Goal: Information Seeking & Learning: Learn about a topic

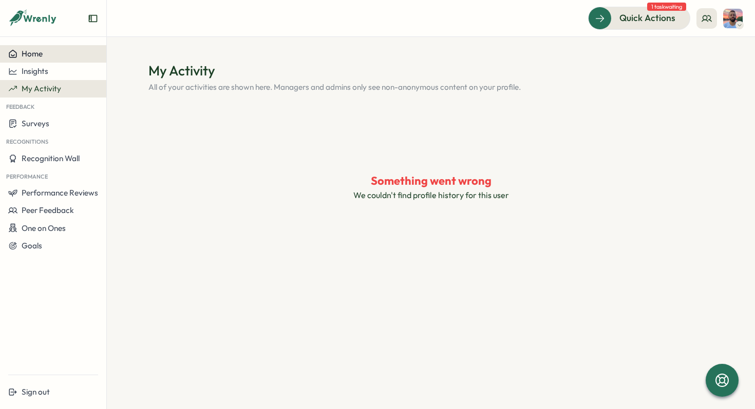
click at [38, 56] on span "Home" at bounding box center [32, 54] width 21 height 10
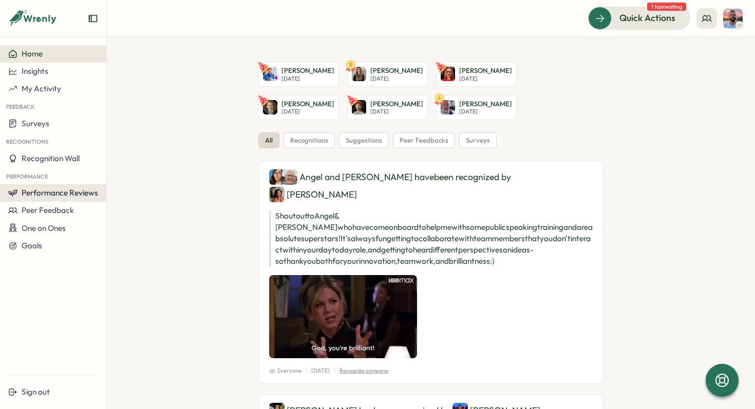
click at [51, 192] on span "Performance Reviews" at bounding box center [60, 193] width 76 height 10
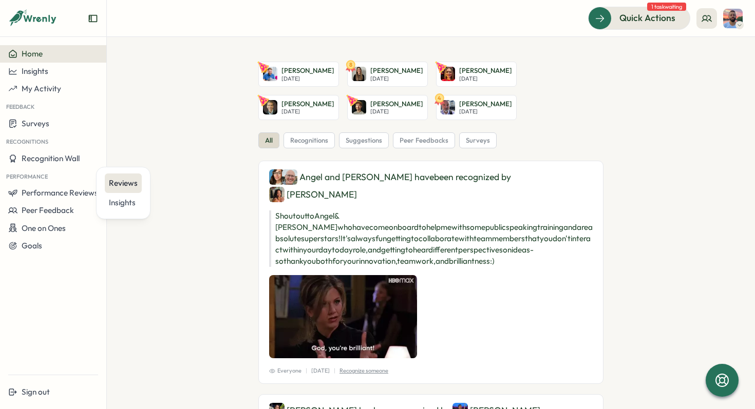
click at [121, 187] on div "Reviews" at bounding box center [123, 183] width 29 height 11
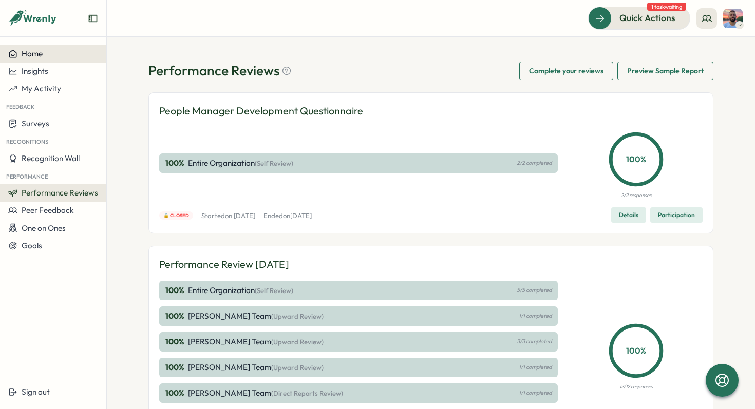
click at [37, 58] on span "Home" at bounding box center [32, 54] width 21 height 10
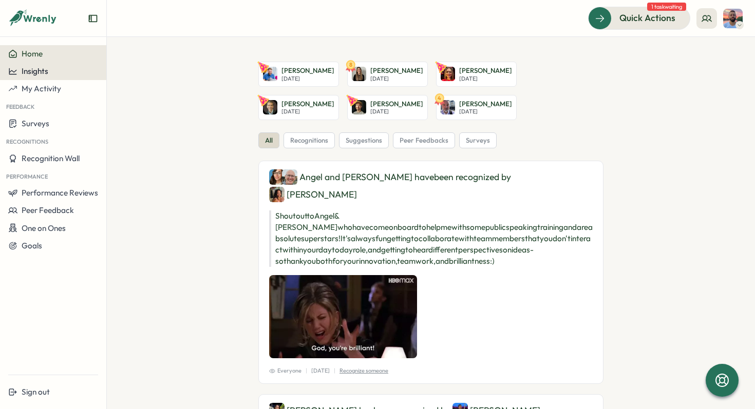
click at [40, 76] on button "Insights" at bounding box center [53, 71] width 106 height 17
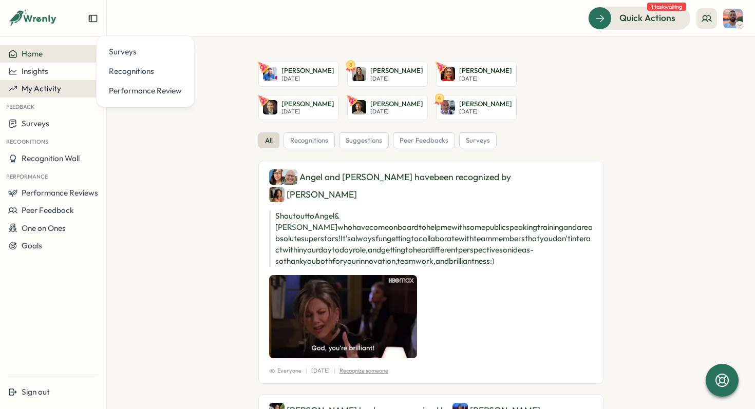
click at [40, 89] on span "My Activity" at bounding box center [42, 89] width 40 height 10
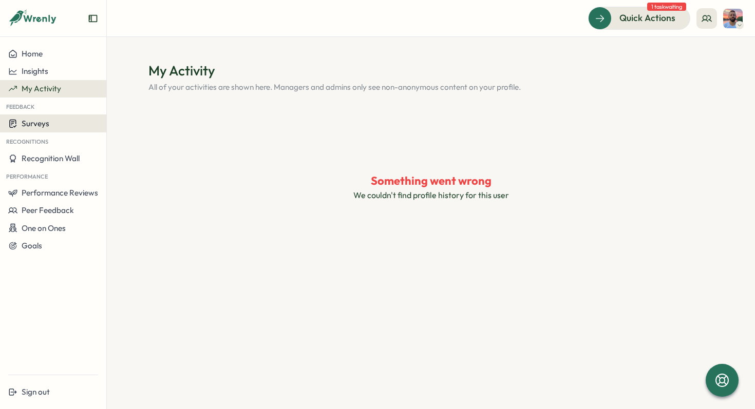
click at [33, 128] on button "Surveys" at bounding box center [53, 123] width 106 height 18
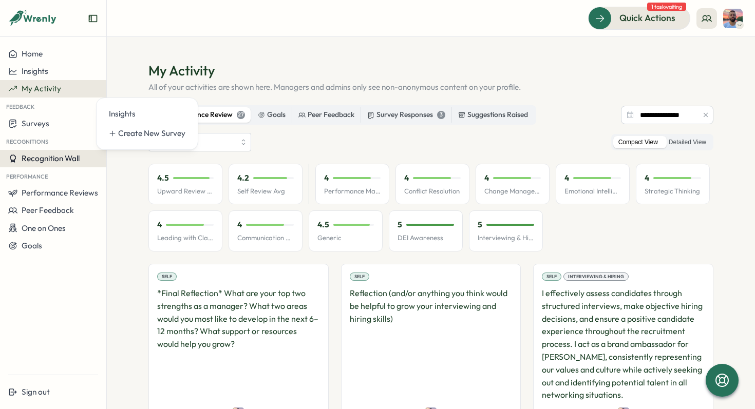
click at [40, 158] on span "Recognition Wall" at bounding box center [51, 159] width 58 height 10
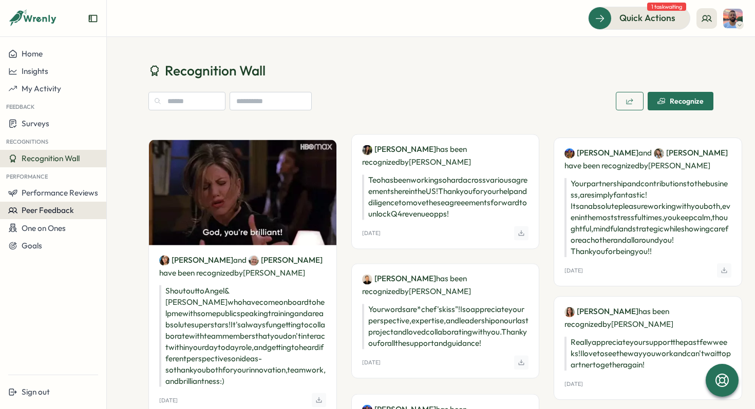
click at [45, 202] on button "Peer Feedback" at bounding box center [53, 210] width 106 height 17
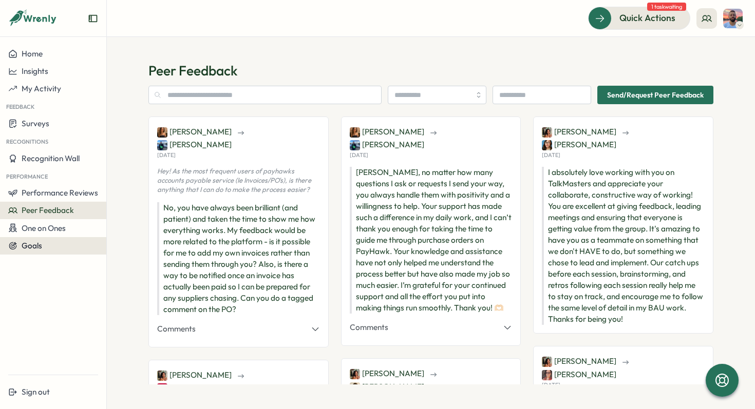
click at [32, 245] on span "Goals" at bounding box center [32, 246] width 21 height 10
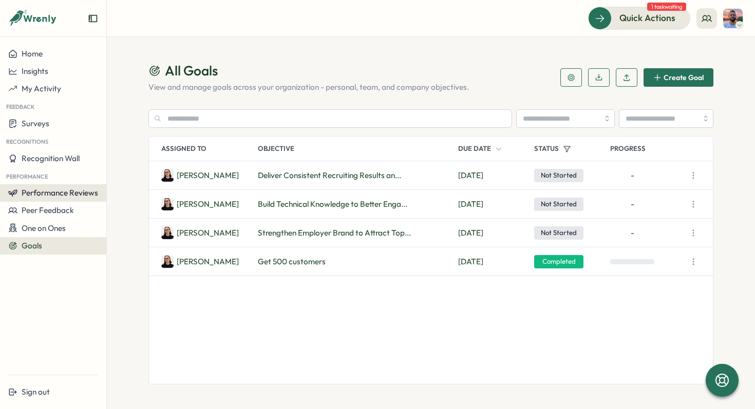
click at [45, 194] on span "Performance Reviews" at bounding box center [60, 193] width 76 height 10
click at [110, 203] on div "Insights" at bounding box center [123, 202] width 29 height 11
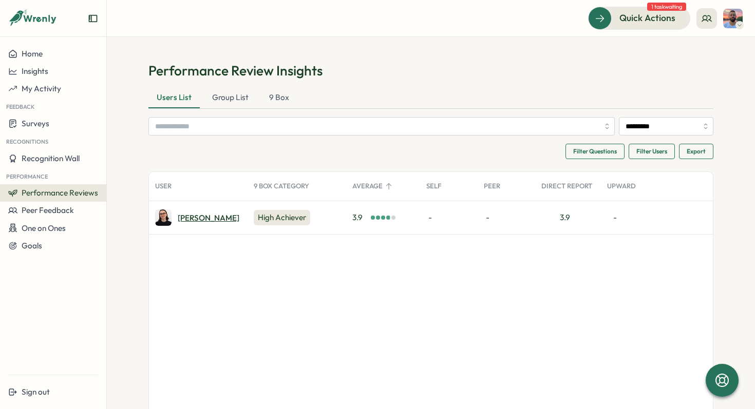
click at [185, 217] on div "Sara K." at bounding box center [209, 218] width 62 height 8
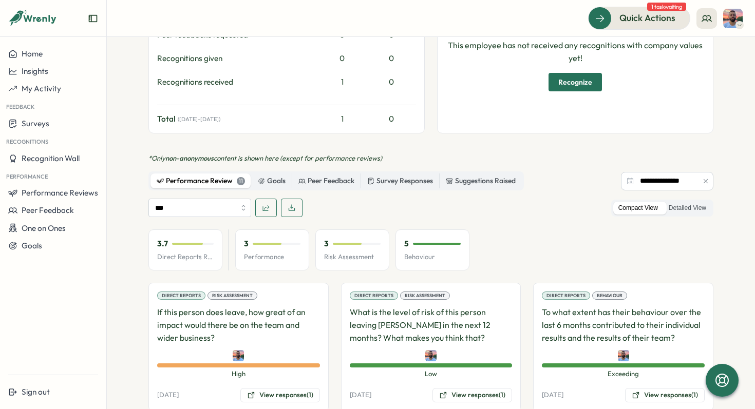
scroll to position [477, 0]
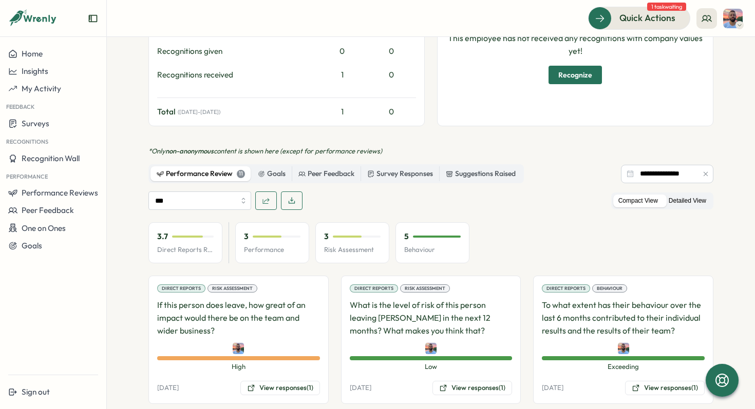
click at [684, 195] on label "Detailed View" at bounding box center [687, 201] width 48 height 13
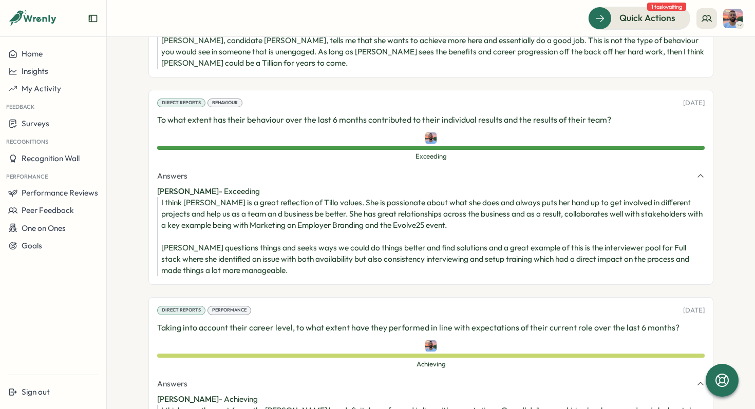
scroll to position [1053, 0]
